Goal: Task Accomplishment & Management: Use online tool/utility

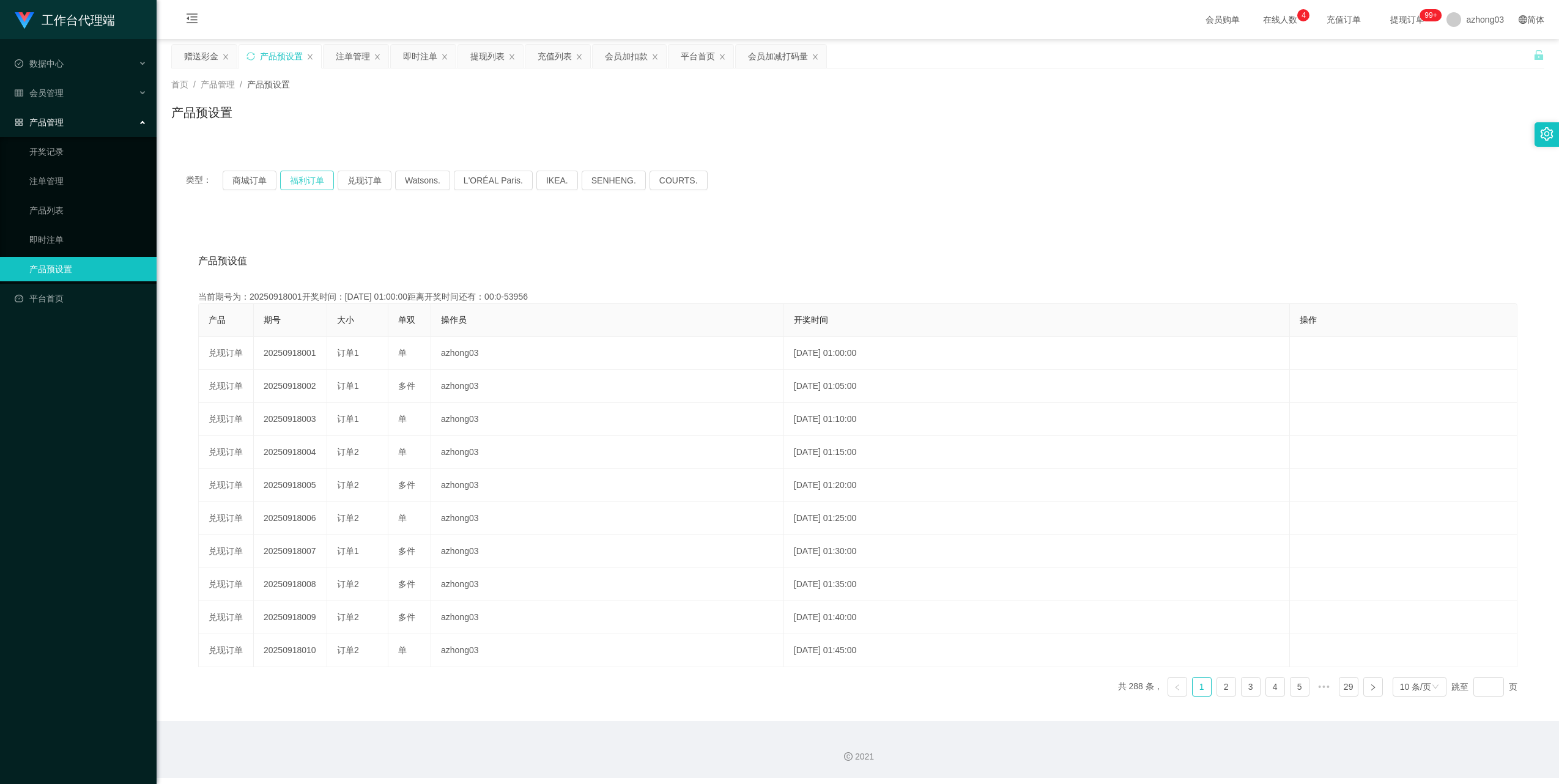
click at [321, 182] on button "福利订单" at bounding box center [306, 180] width 54 height 19
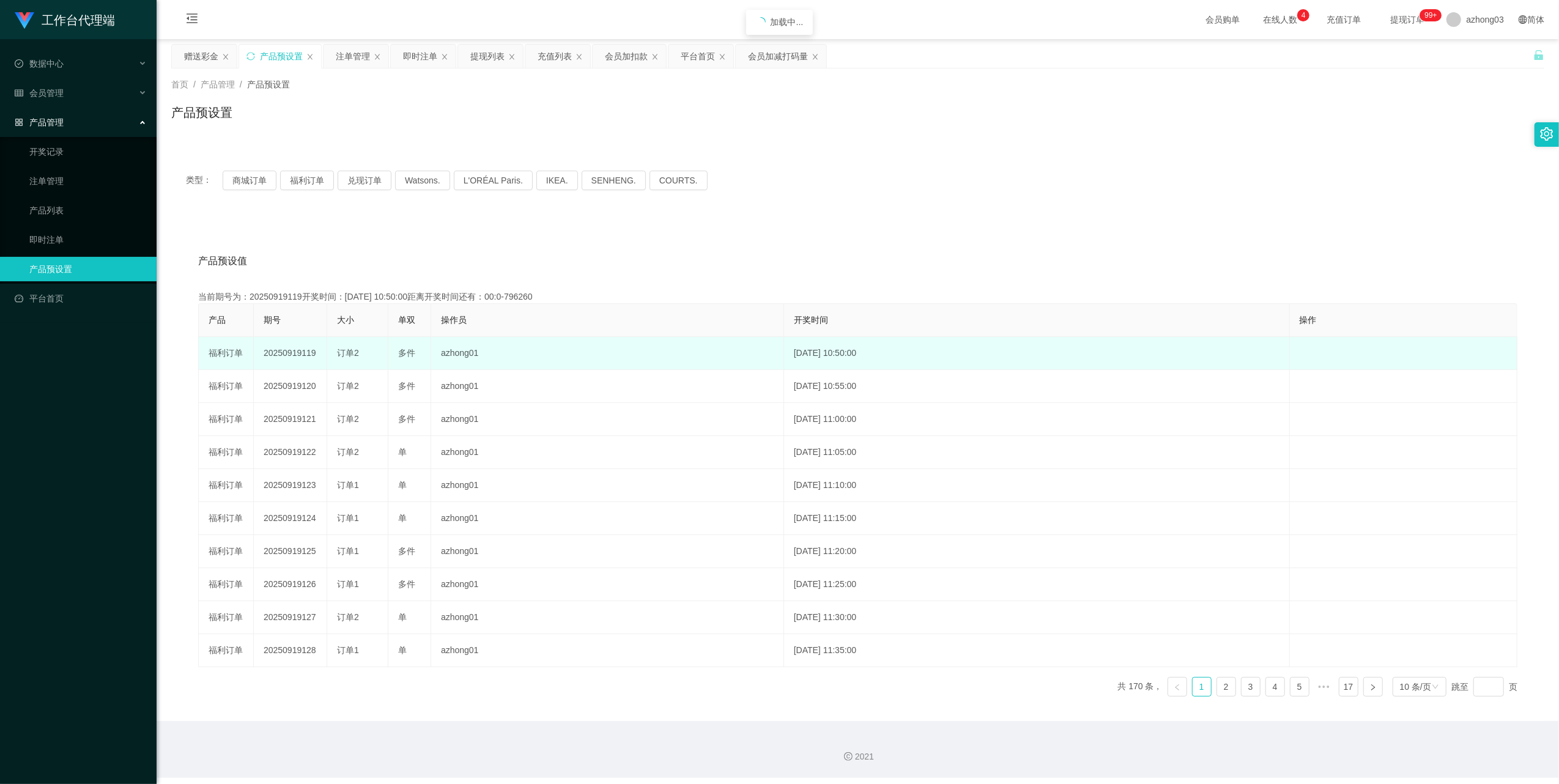
click at [292, 353] on td "20250919119" at bounding box center [290, 353] width 74 height 33
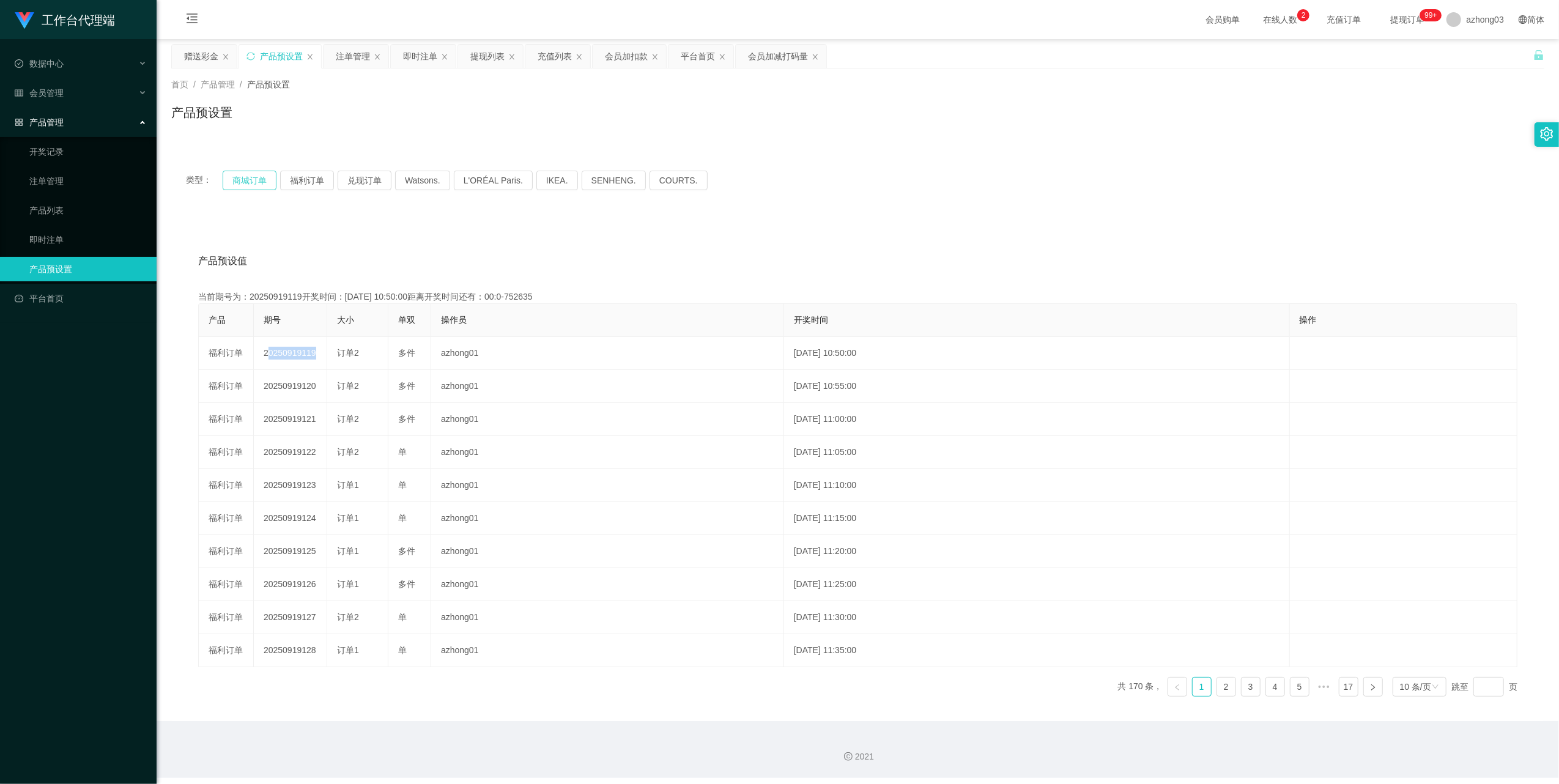
click at [208, 53] on div "赠送彩金" at bounding box center [201, 56] width 34 height 24
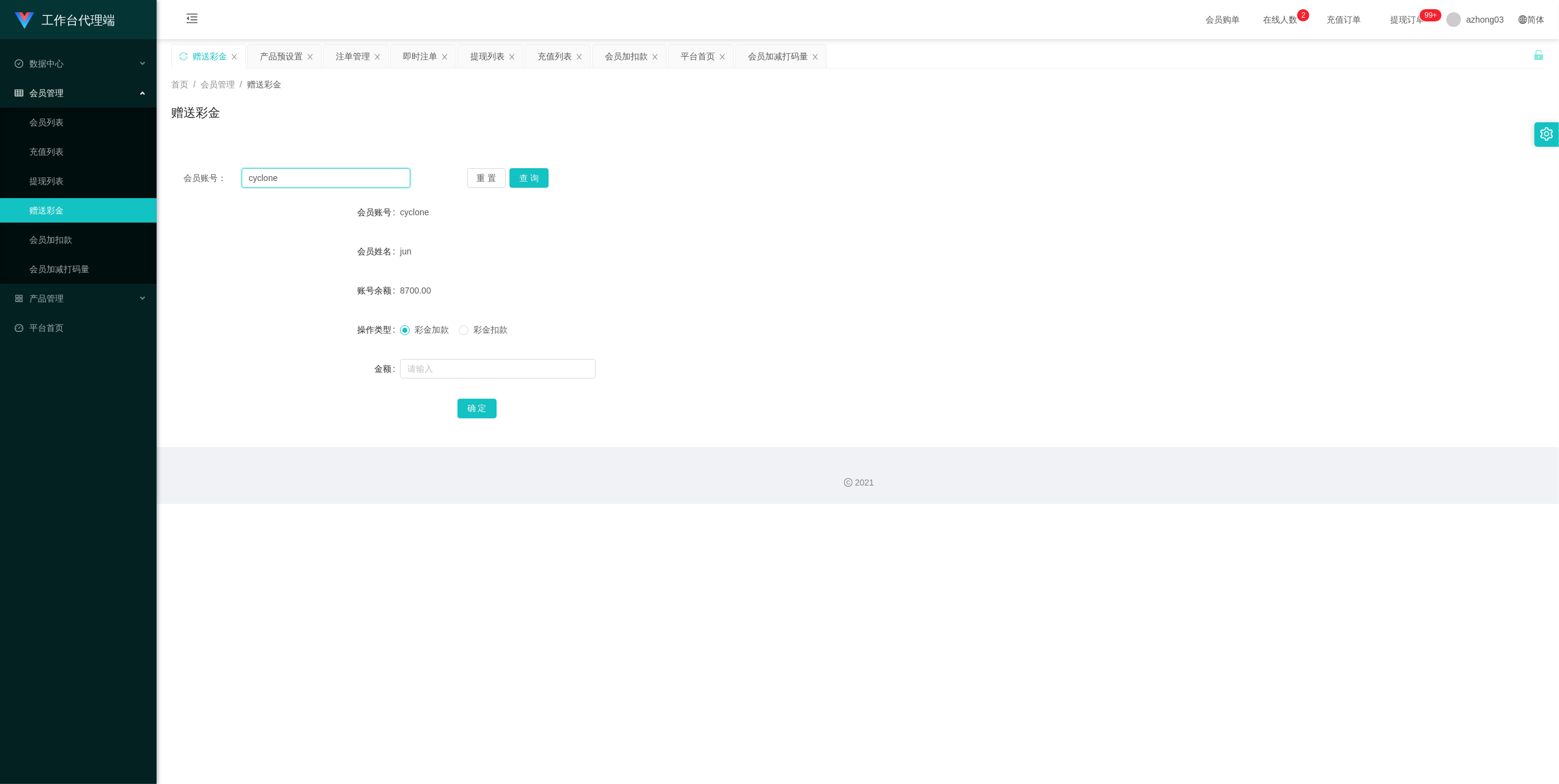
drag, startPoint x: 281, startPoint y: 177, endPoint x: 214, endPoint y: 172, distance: 67.2
click at [214, 172] on div "会员账号： cyclone" at bounding box center [297, 178] width 227 height 19
paste input "Luan6220"
type input "Luan6220"
click at [526, 176] on button "查 询" at bounding box center [528, 178] width 39 height 19
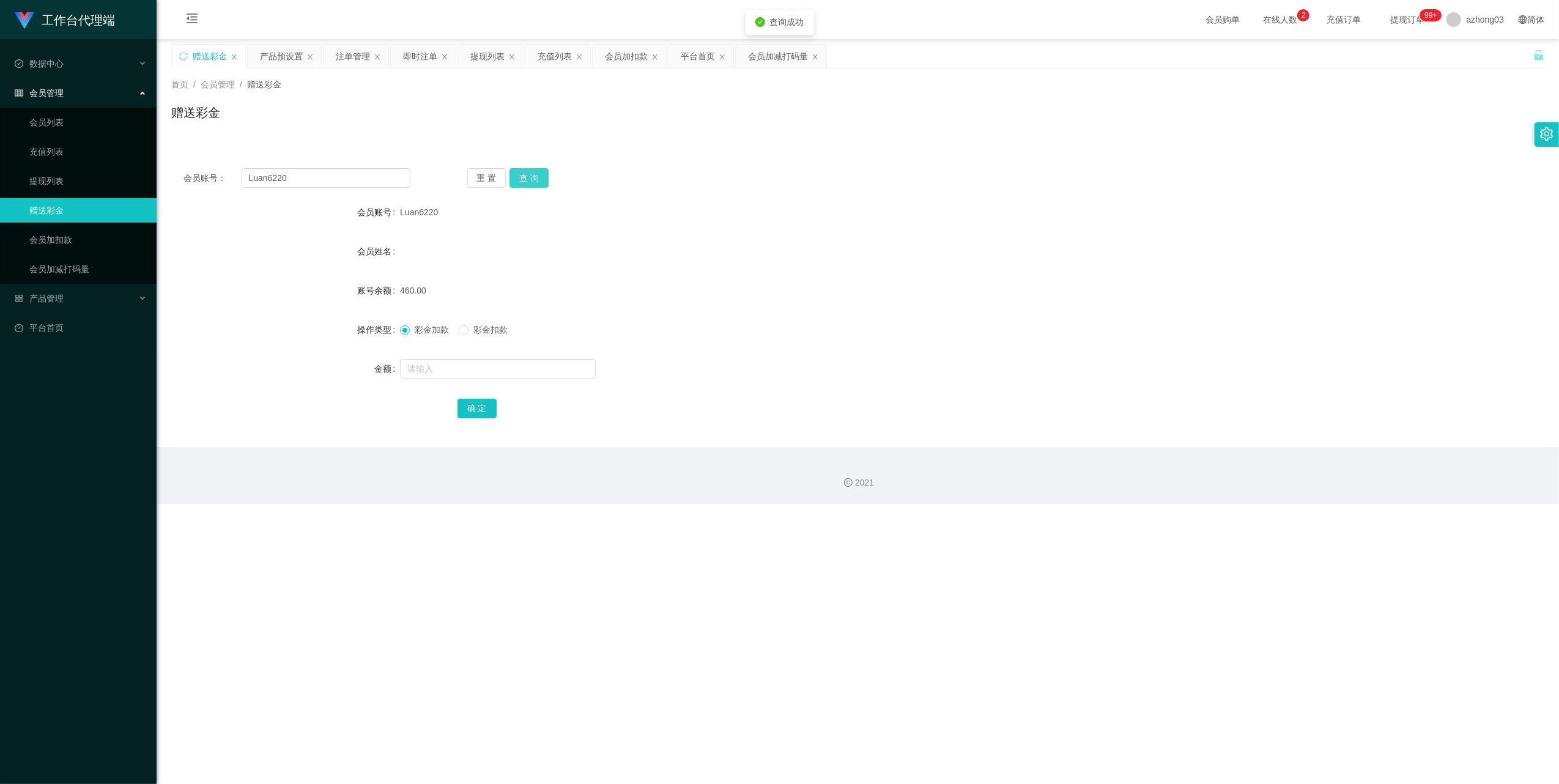
click at [526, 176] on button "查 询" at bounding box center [528, 178] width 39 height 19
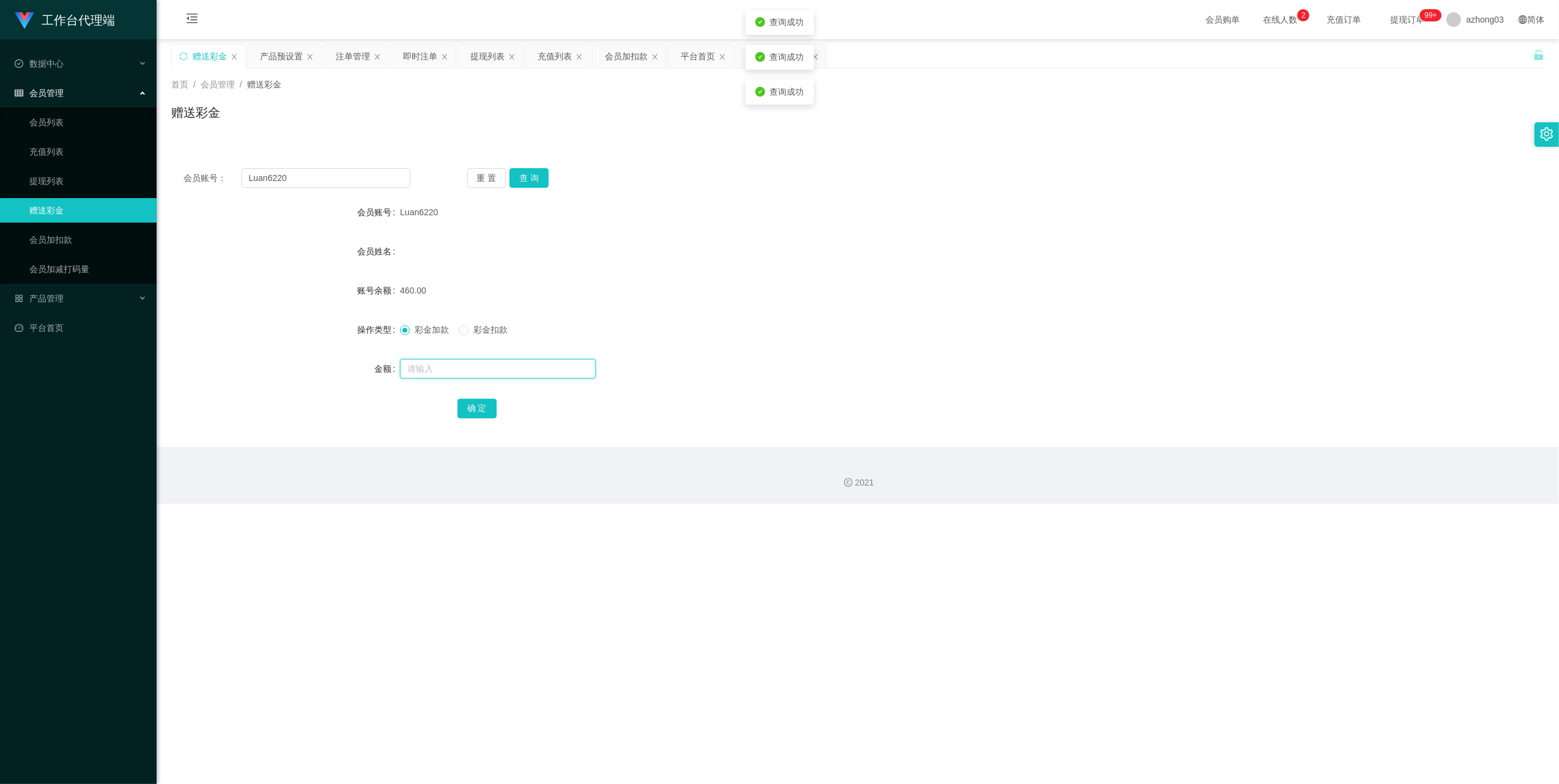
click at [433, 375] on input "text" at bounding box center [498, 368] width 196 height 19
click at [525, 186] on button "查 询" at bounding box center [528, 178] width 39 height 19
click at [424, 373] on input "text" at bounding box center [498, 368] width 196 height 19
type input "200"
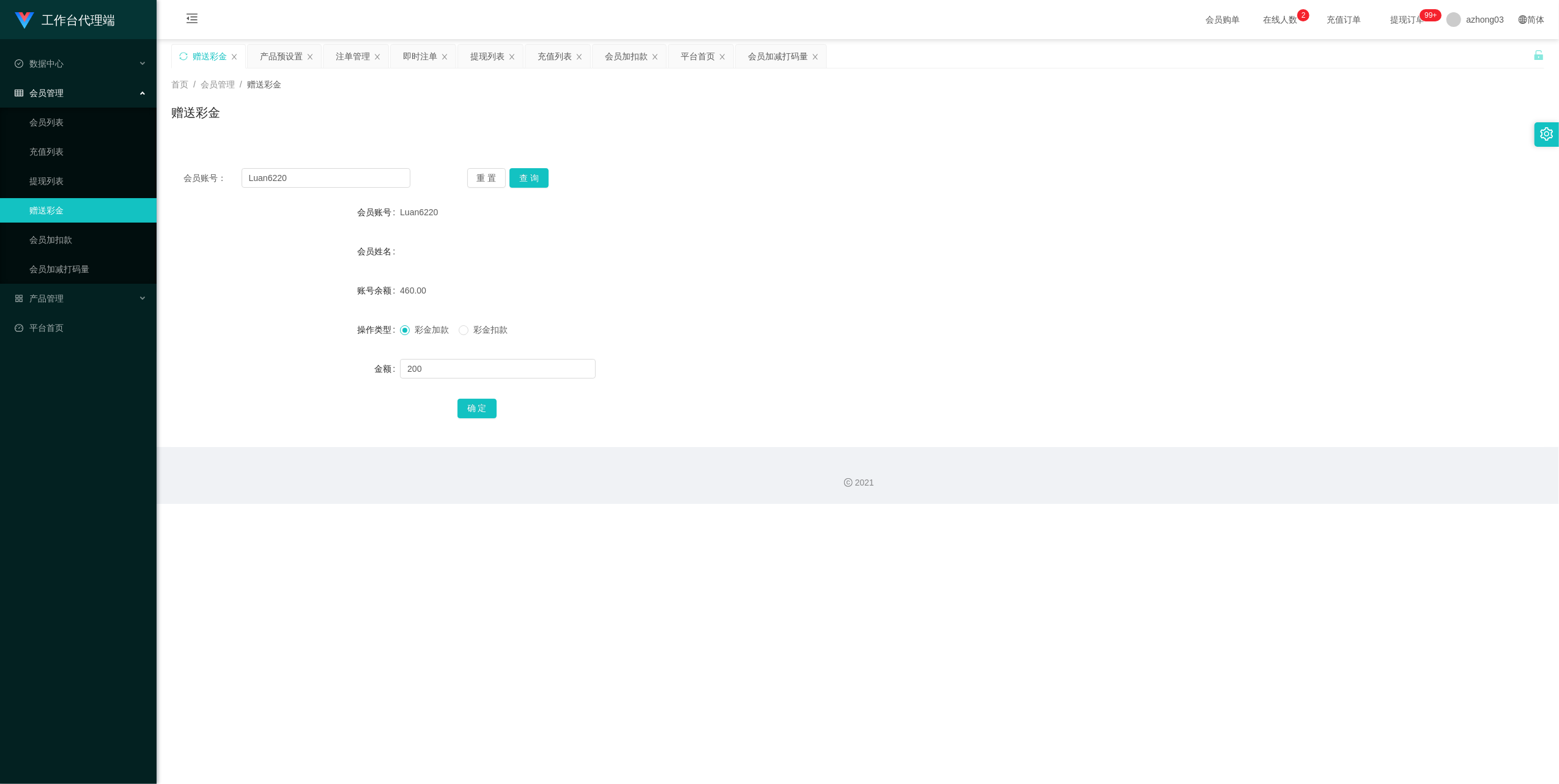
click at [467, 413] on button "确 定" at bounding box center [477, 408] width 39 height 19
click at [480, 403] on span "确 定" at bounding box center [477, 408] width 39 height 10
click at [485, 367] on input "200" at bounding box center [498, 368] width 196 height 19
drag, startPoint x: 266, startPoint y: 57, endPoint x: 284, endPoint y: 104, distance: 50.3
click at [266, 57] on div "产品预设置" at bounding box center [281, 56] width 43 height 24
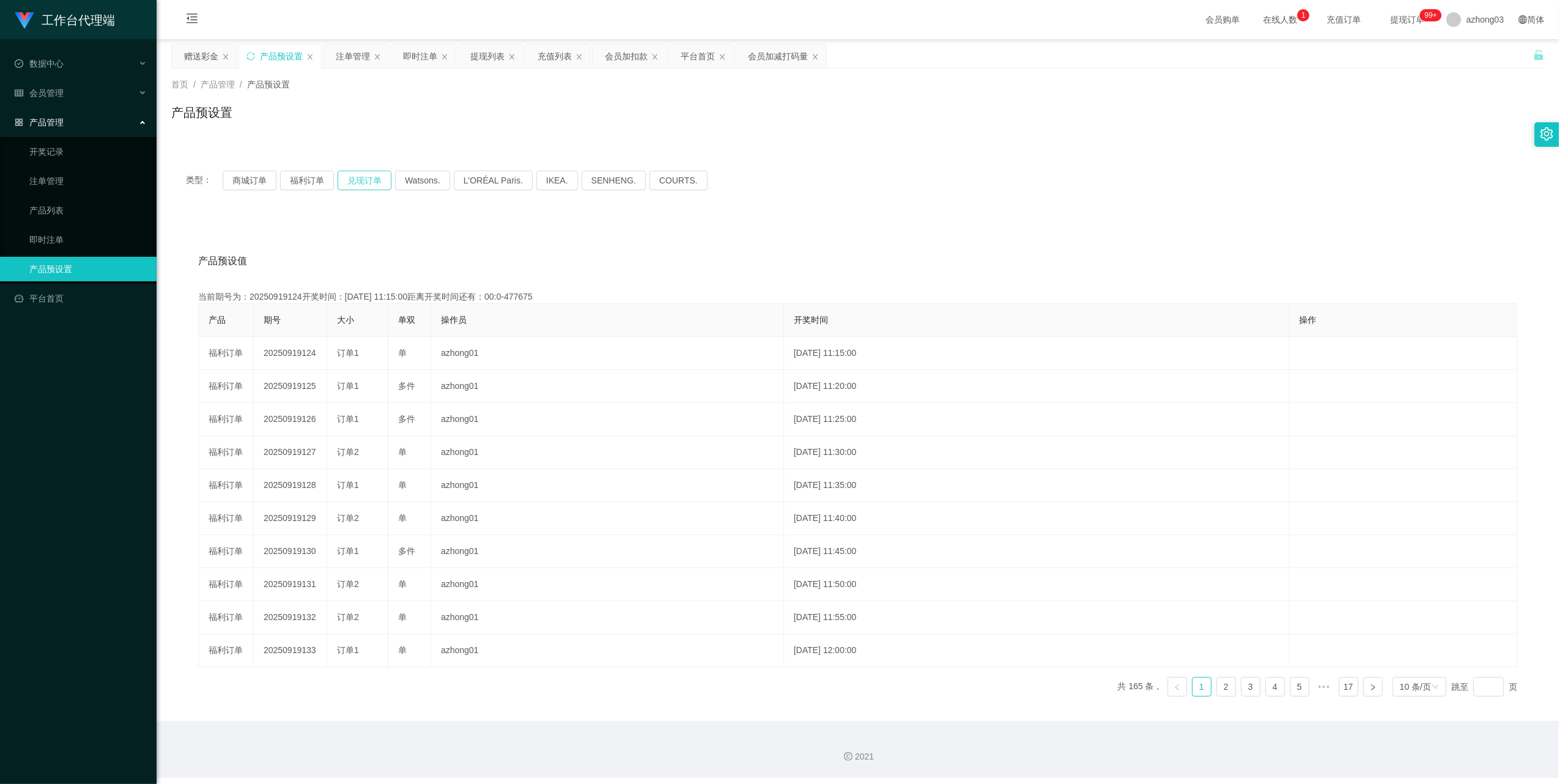
click at [373, 184] on button "兑现订单" at bounding box center [364, 180] width 54 height 19
click at [365, 190] on button "兑现订单" at bounding box center [364, 180] width 54 height 19
drag, startPoint x: 365, startPoint y: 190, endPoint x: 364, endPoint y: 181, distance: 9.1
click at [365, 190] on button "兑现订单" at bounding box center [364, 180] width 54 height 19
click at [364, 181] on button "兑现订单" at bounding box center [364, 180] width 54 height 19
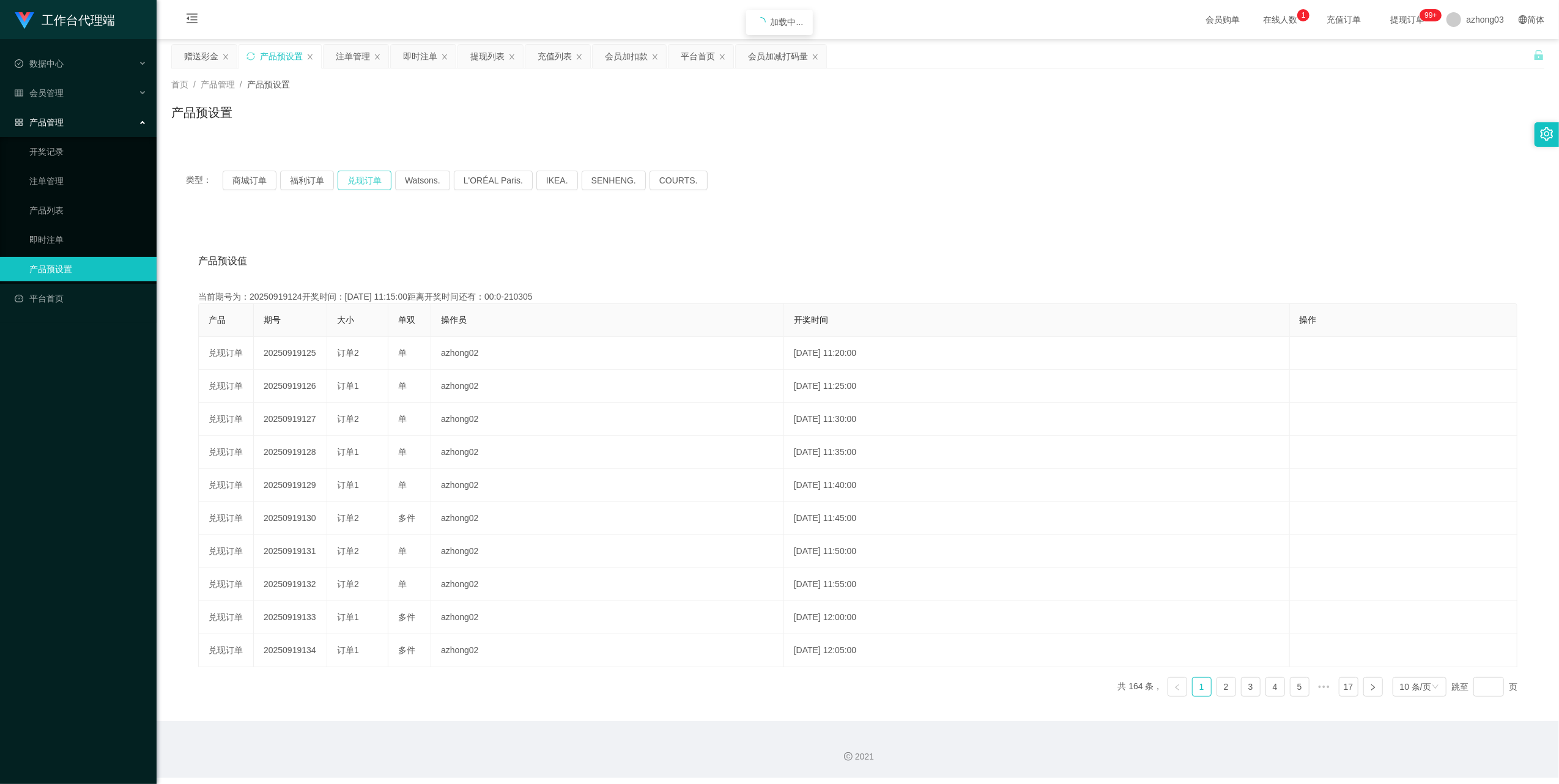
click at [364, 181] on button "兑现订单" at bounding box center [364, 180] width 54 height 19
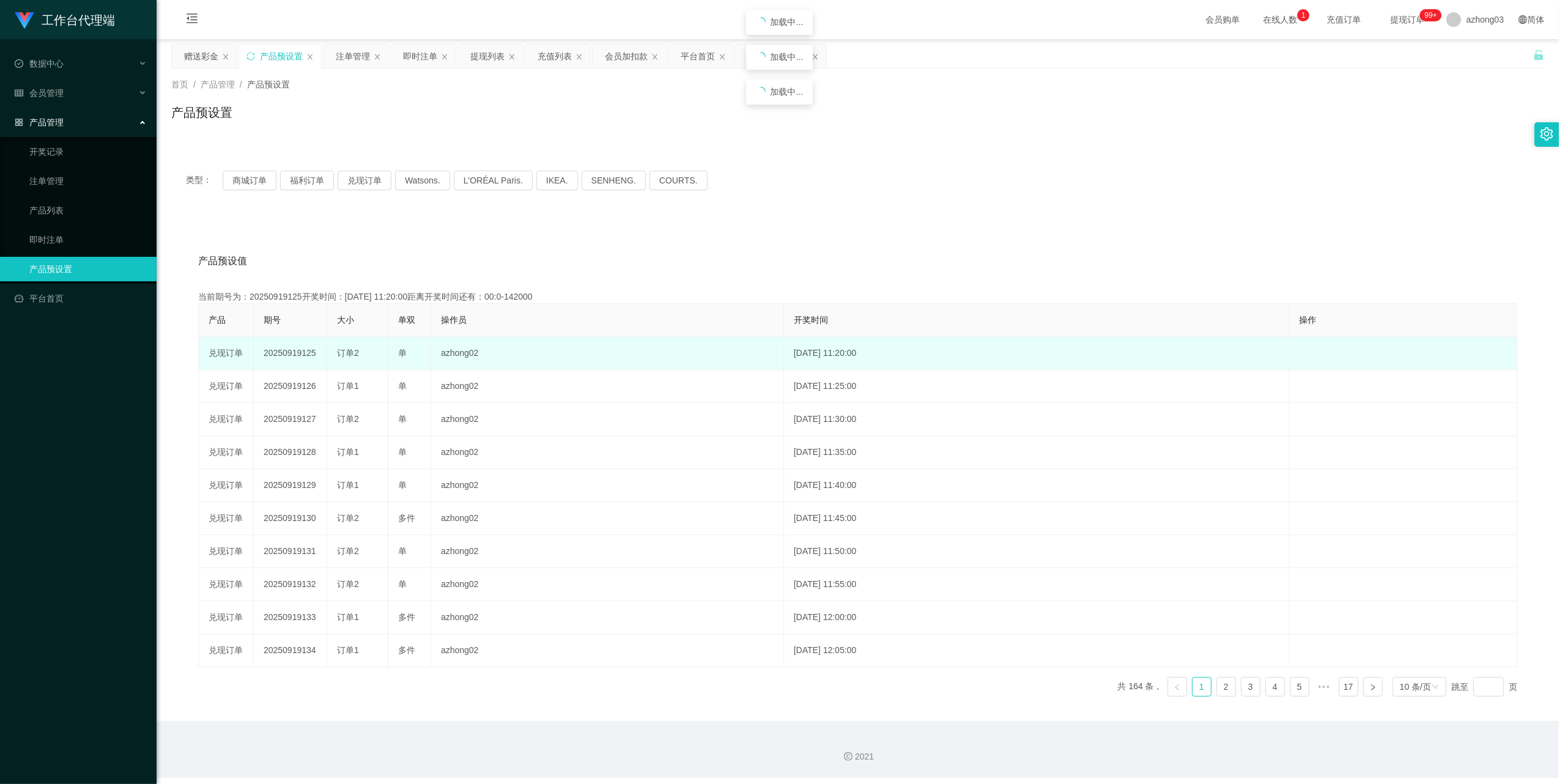
click at [289, 355] on td "20250919125" at bounding box center [290, 353] width 74 height 33
click at [289, 353] on td "20250919125" at bounding box center [290, 353] width 74 height 33
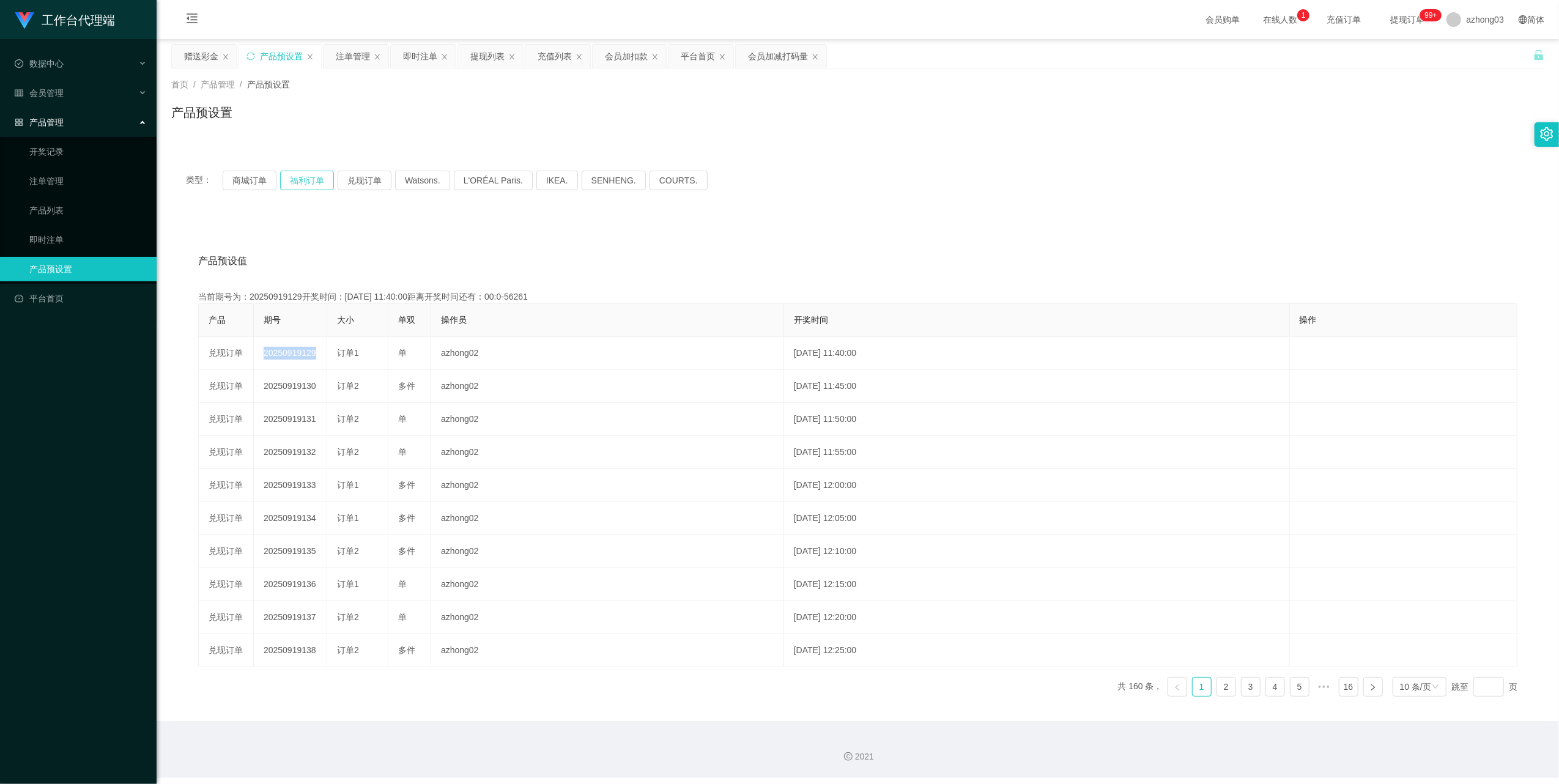
click at [314, 181] on button "福利订单" at bounding box center [306, 180] width 54 height 19
click at [312, 181] on button "福利订单" at bounding box center [306, 180] width 54 height 19
drag, startPoint x: 312, startPoint y: 181, endPoint x: 295, endPoint y: 360, distance: 179.8
click at [312, 181] on button "福利订单" at bounding box center [306, 180] width 54 height 19
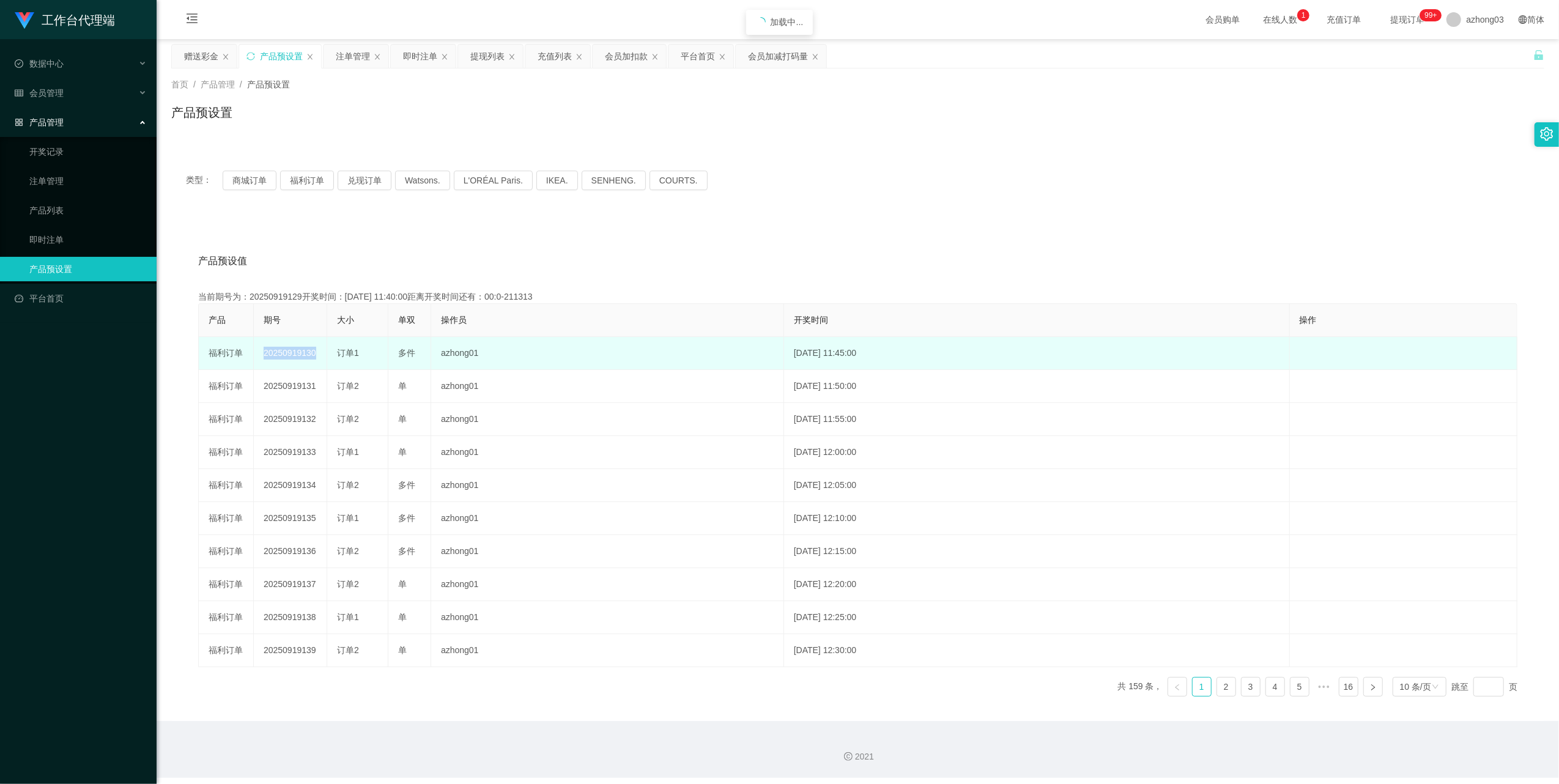
click at [292, 356] on td "20250919130" at bounding box center [290, 353] width 74 height 33
click at [291, 355] on td "20250919130" at bounding box center [290, 353] width 74 height 33
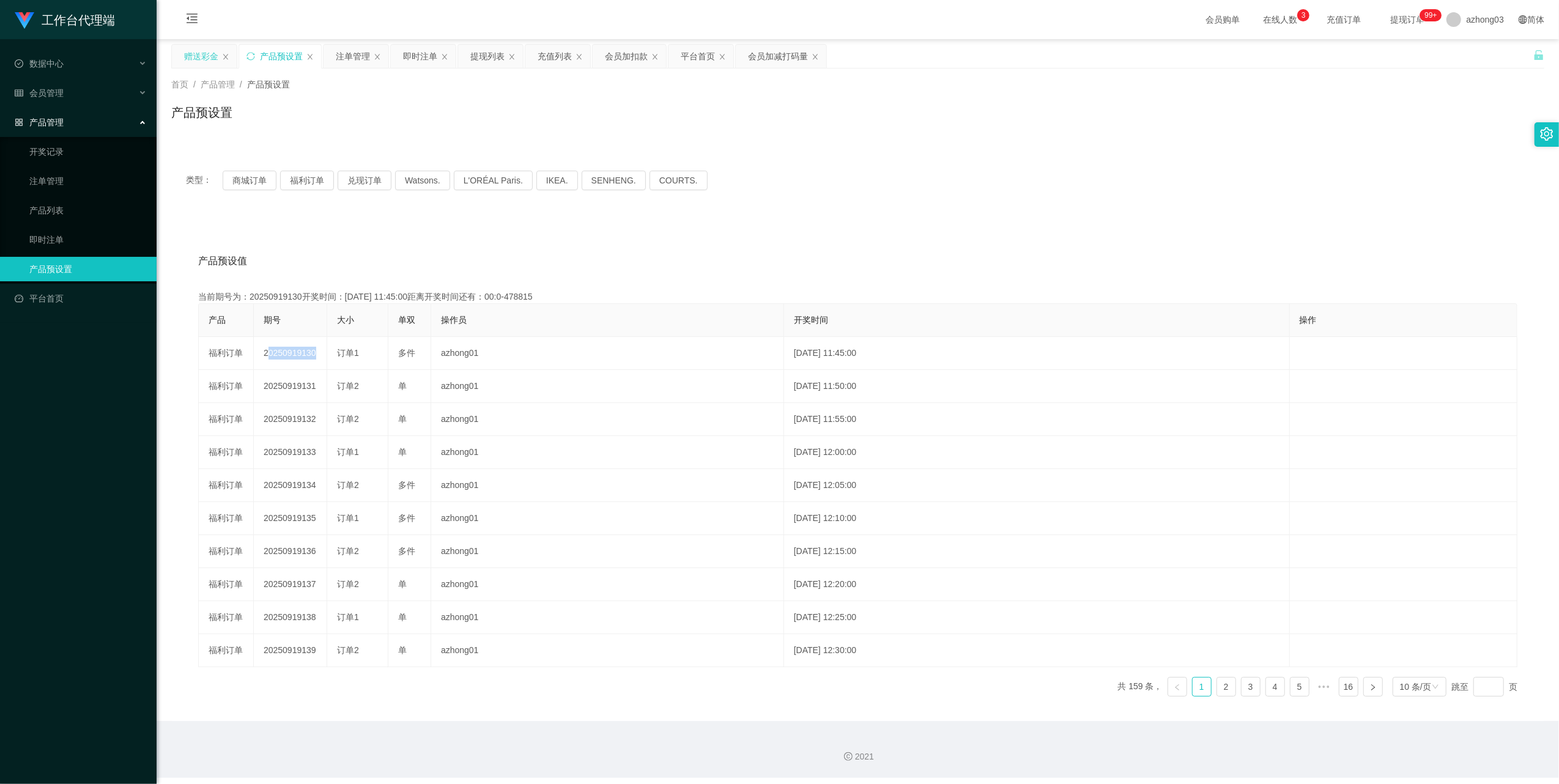
click at [194, 60] on div "赠送彩金" at bounding box center [201, 56] width 34 height 24
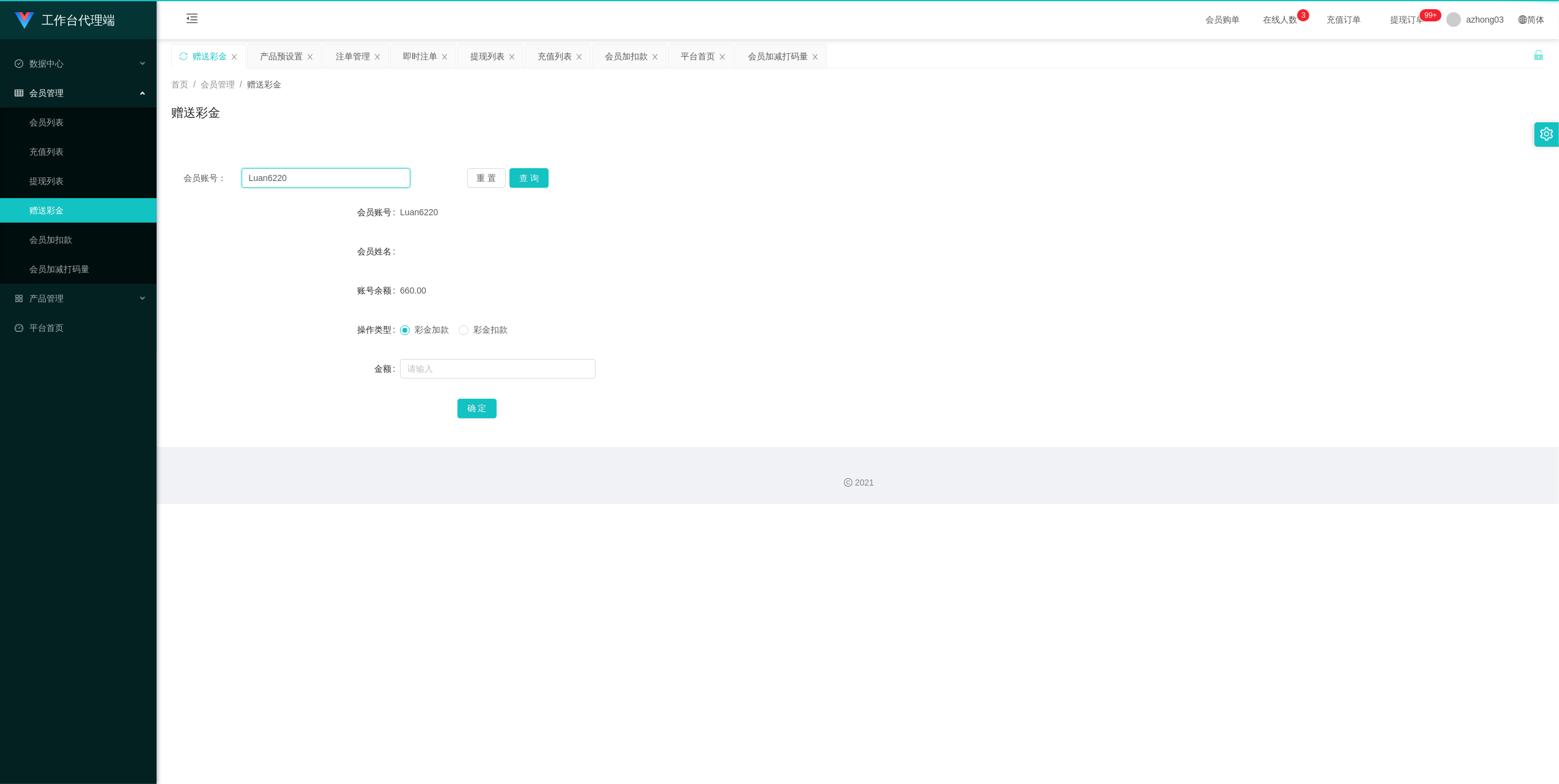
drag, startPoint x: 323, startPoint y: 179, endPoint x: 236, endPoint y: 182, distance: 87.1
click at [236, 182] on div "会员账号： Luan6220" at bounding box center [297, 178] width 227 height 19
paste input "Xeniawong"
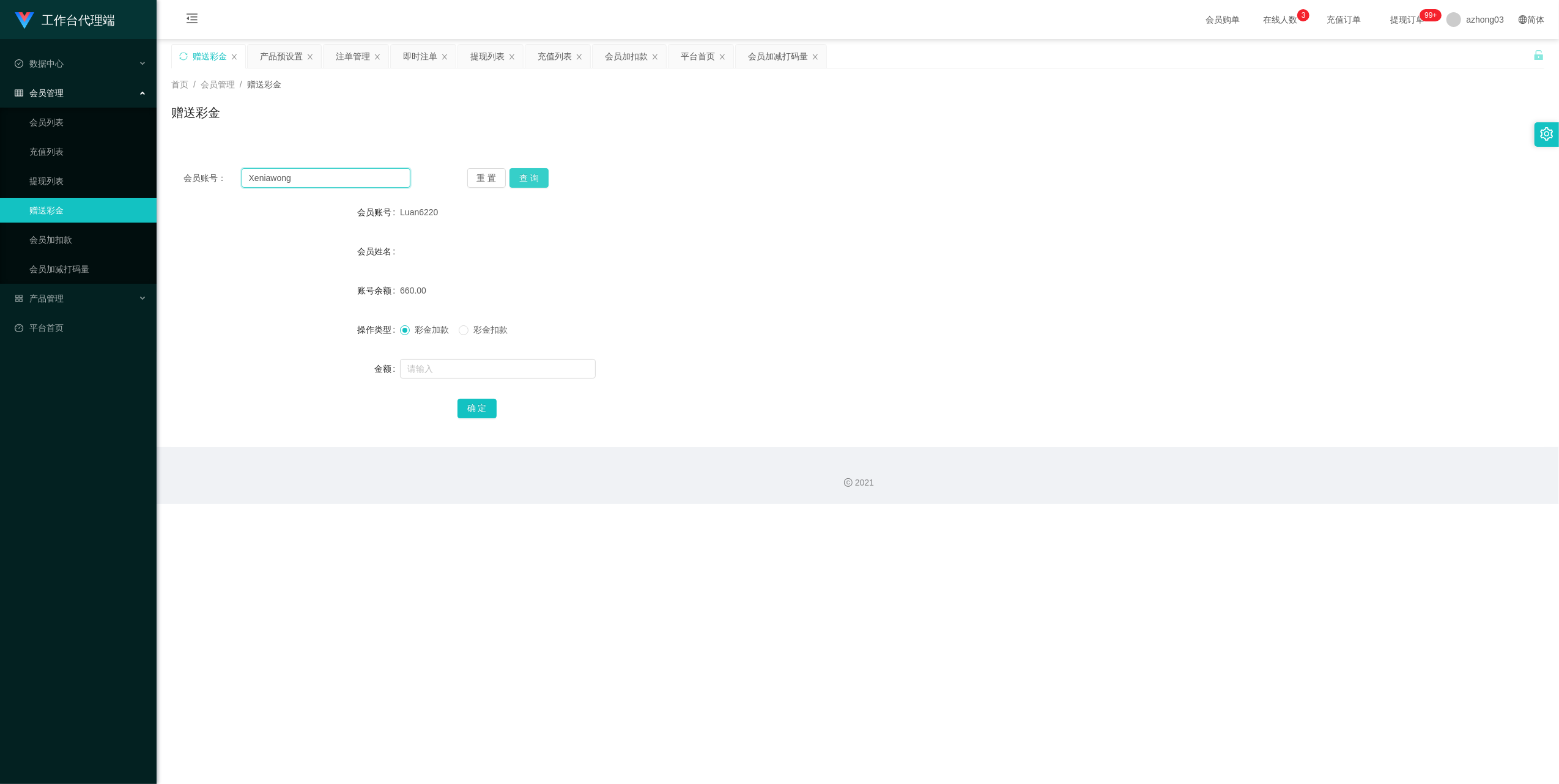
type input "Xeniawong"
click at [541, 186] on button "查 询" at bounding box center [528, 178] width 39 height 19
click at [538, 181] on div "重 置 查 询" at bounding box center [581, 178] width 227 height 19
click at [418, 368] on input "text" at bounding box center [498, 368] width 196 height 19
type input "400"
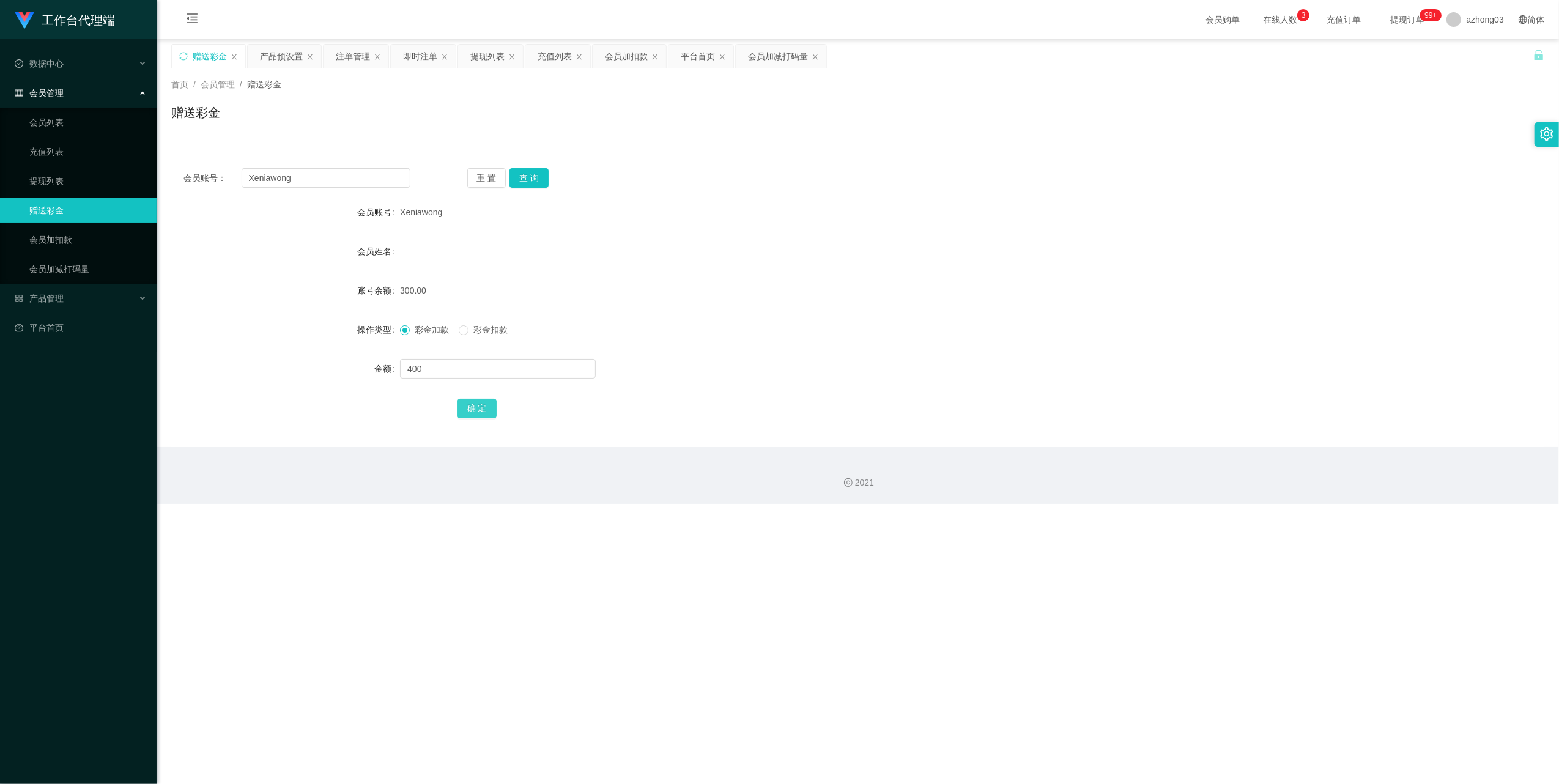
click at [491, 410] on button "确 定" at bounding box center [477, 408] width 39 height 19
